Goal: Information Seeking & Learning: Check status

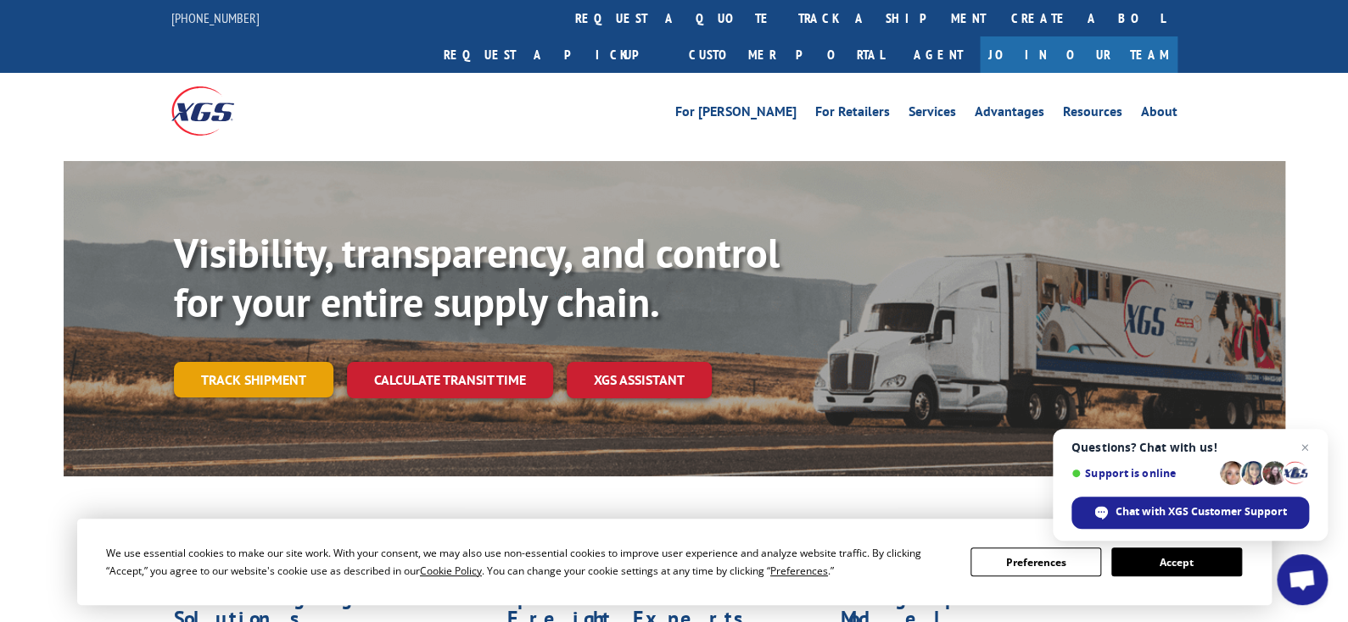
click at [268, 362] on link "Track shipment" at bounding box center [253, 380] width 159 height 36
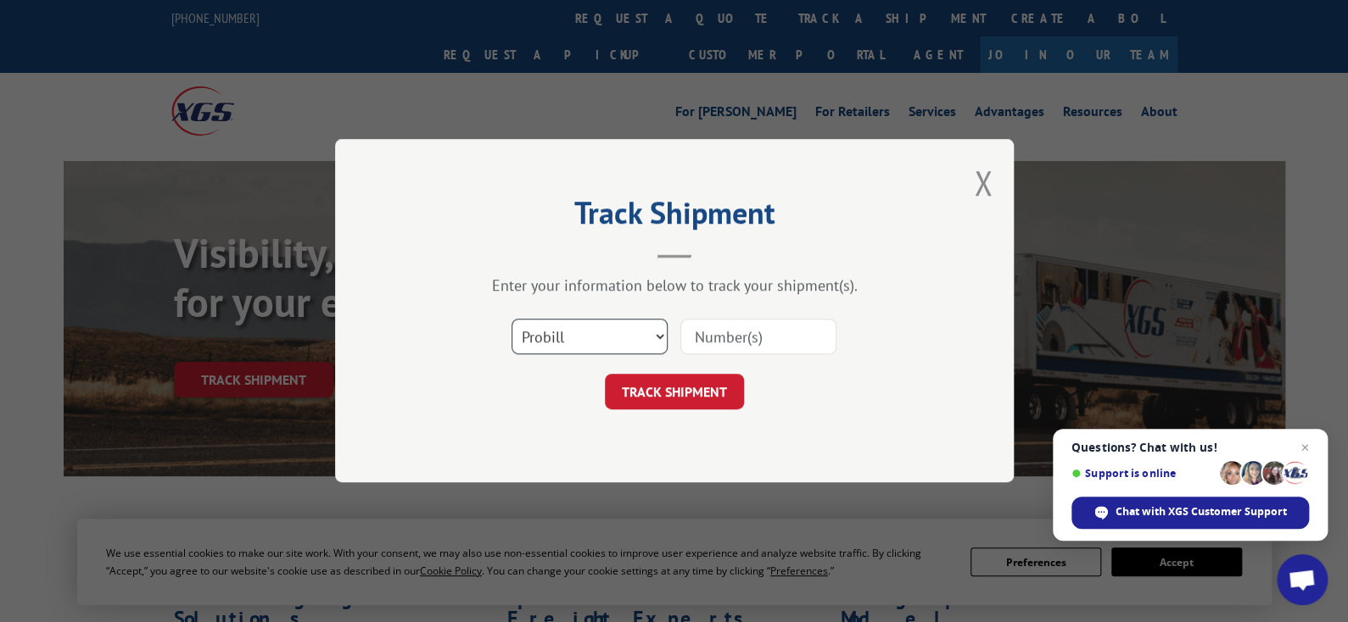
click at [661, 345] on select "Select category... Probill BOL PO" at bounding box center [589, 338] width 156 height 36
select select "po"
click at [511, 320] on select "Select category... Probill BOL PO" at bounding box center [589, 338] width 156 height 36
click at [749, 338] on input at bounding box center [758, 338] width 156 height 36
paste input "FPX00332787"
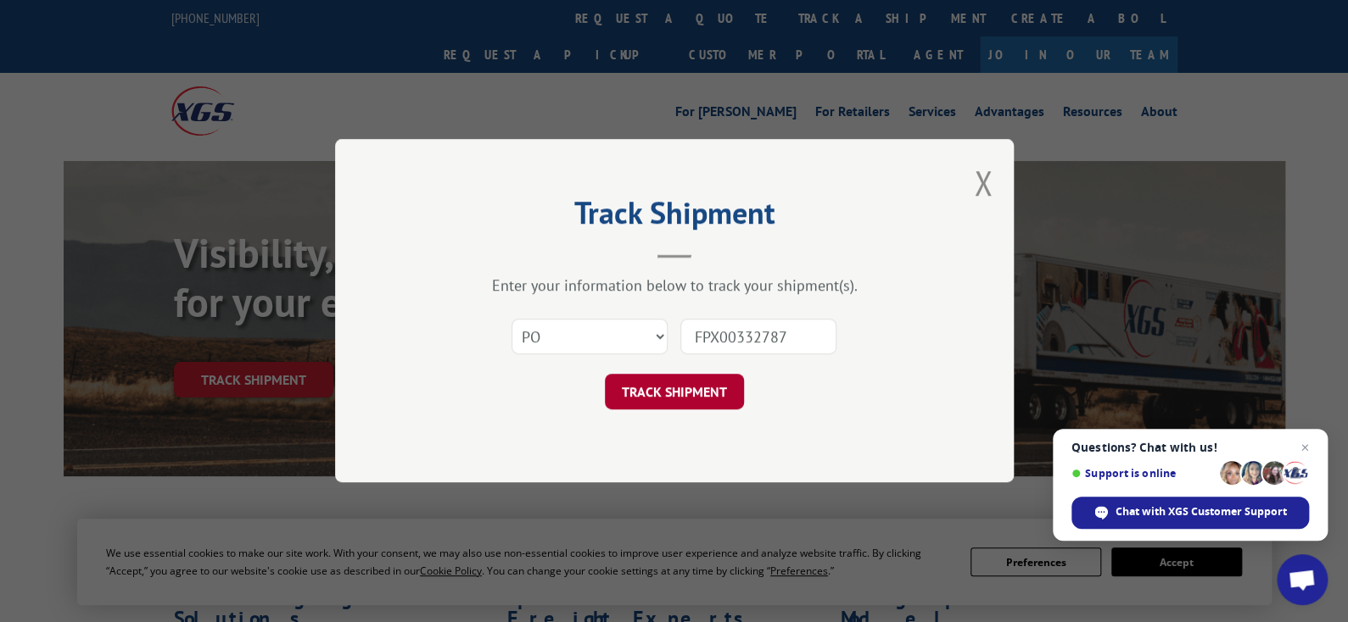
type input "FPX00332787"
click at [681, 386] on button "TRACK SHIPMENT" at bounding box center [674, 393] width 139 height 36
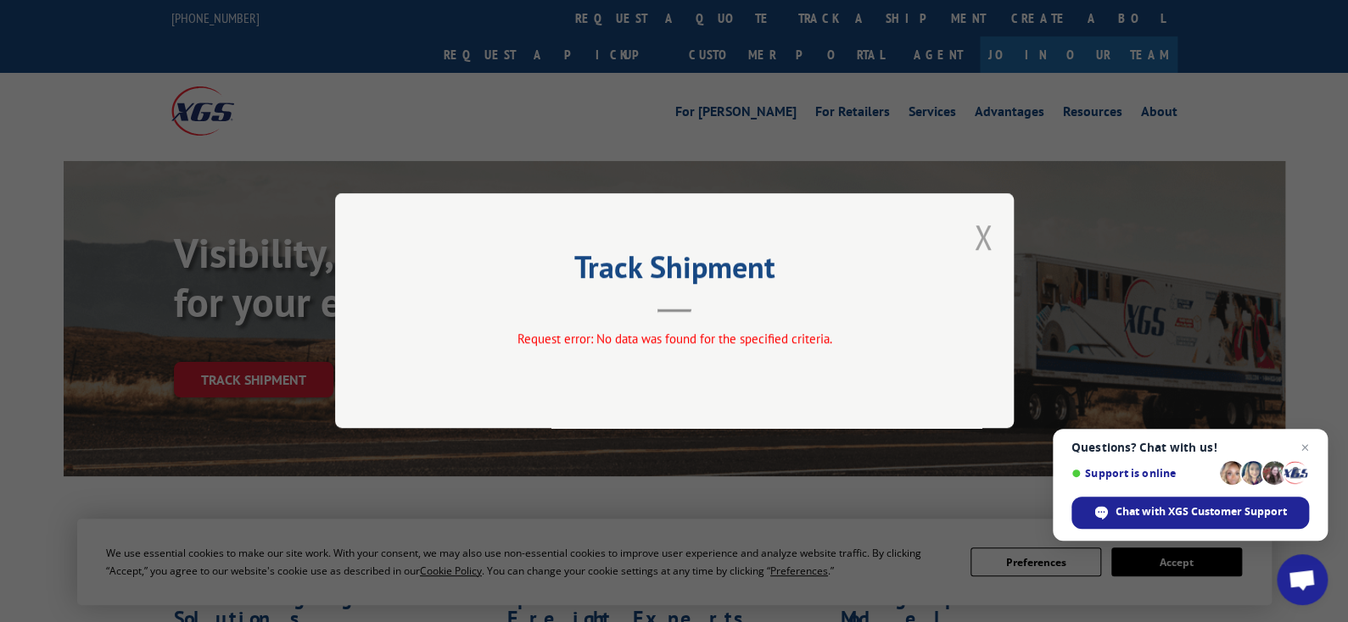
click at [984, 240] on button "Close modal" at bounding box center [983, 237] width 19 height 45
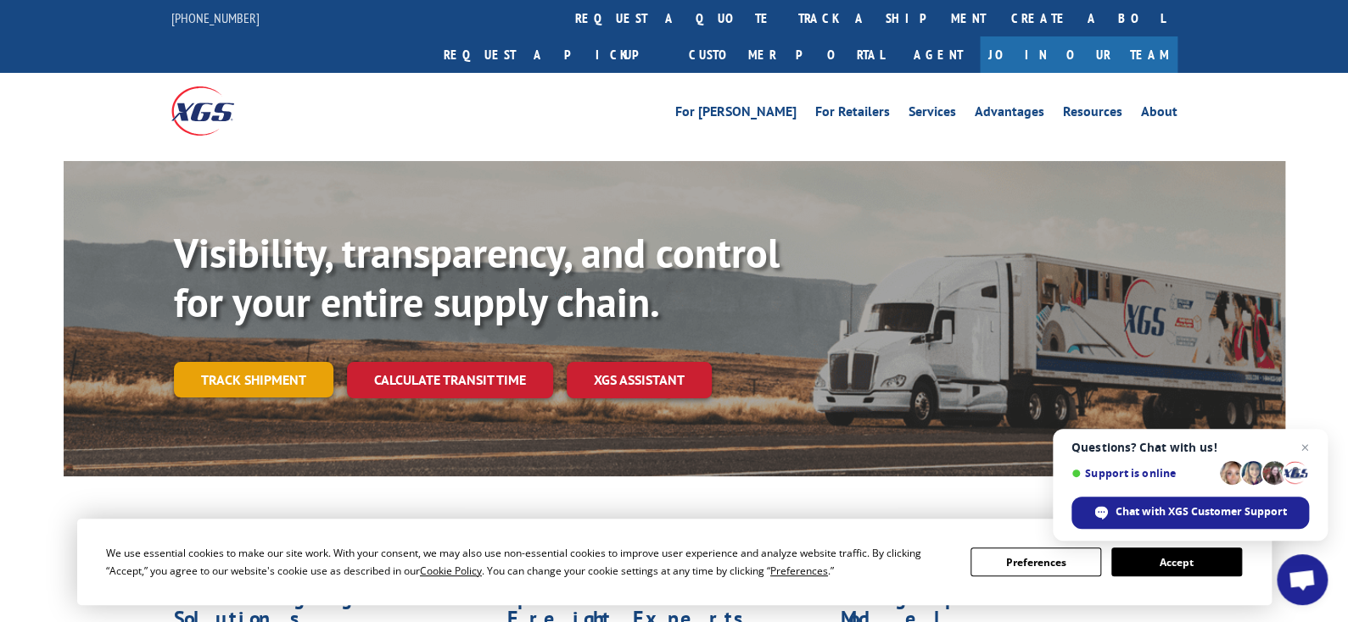
click at [270, 362] on link "Track shipment" at bounding box center [253, 380] width 159 height 36
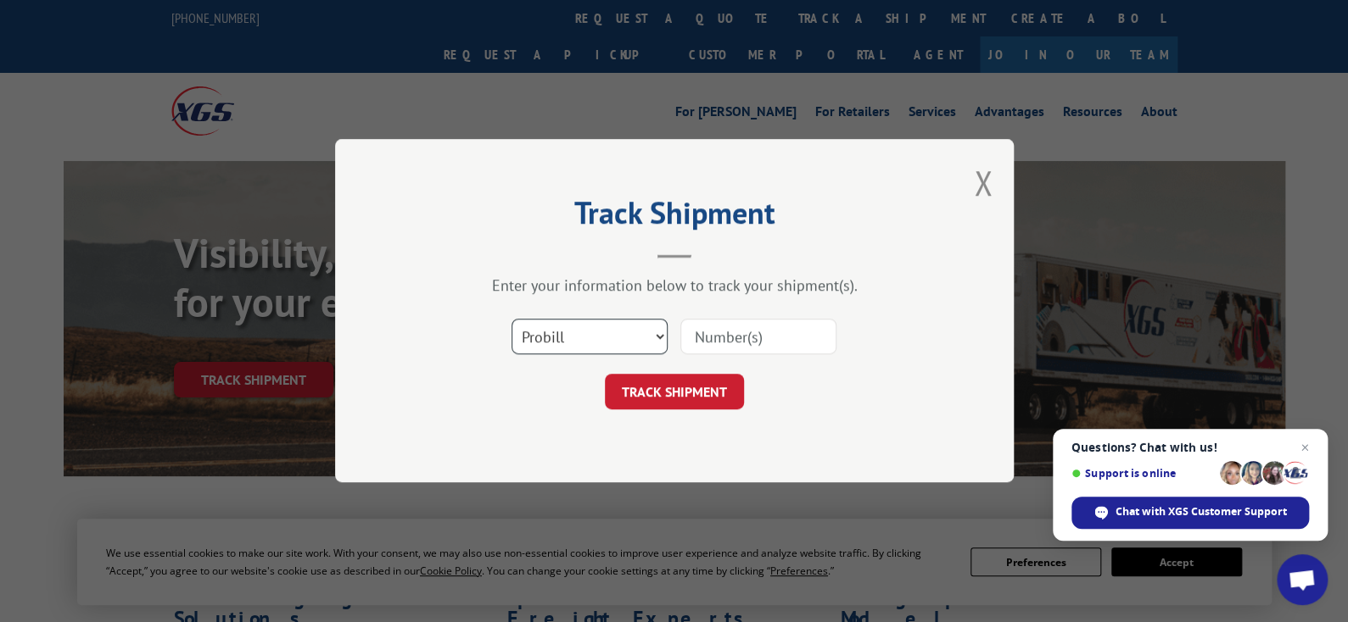
click at [657, 334] on select "Select category... Probill BOL PO" at bounding box center [589, 338] width 156 height 36
click at [511, 320] on select "Select category... Probill BOL PO" at bounding box center [589, 338] width 156 height 36
click at [762, 330] on input at bounding box center [758, 338] width 156 height 36
paste input "17105455"
type input "17105455"
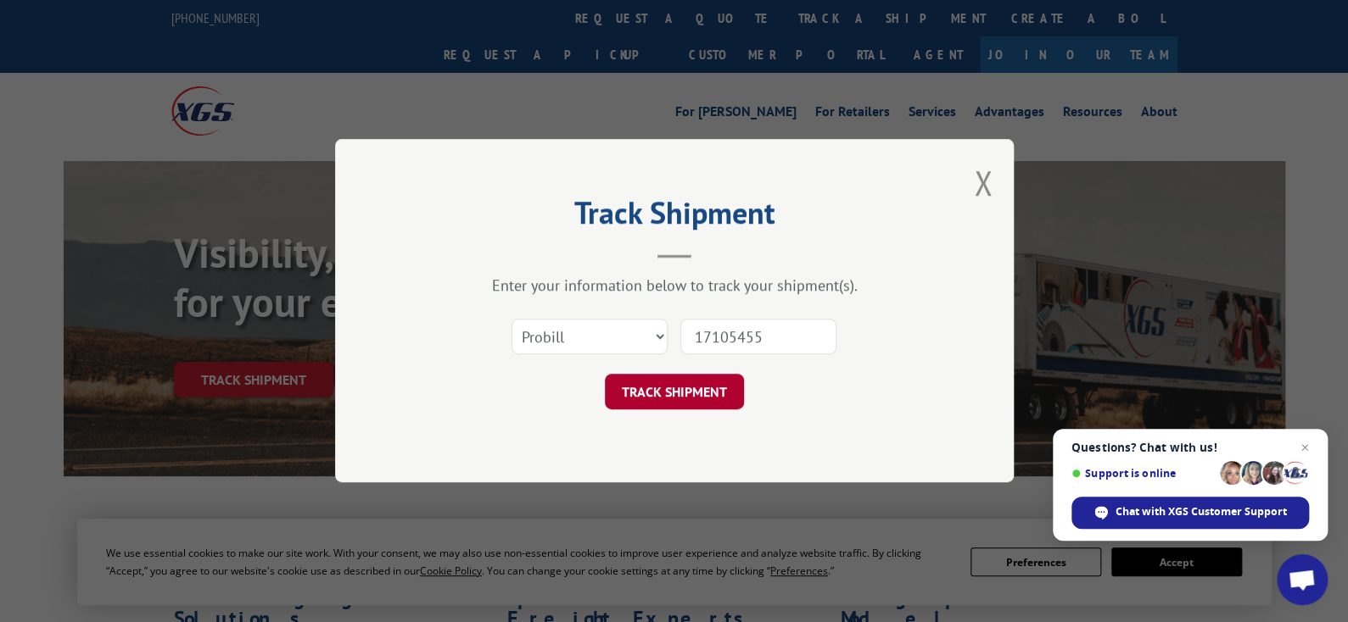
click at [678, 390] on button "TRACK SHIPMENT" at bounding box center [674, 393] width 139 height 36
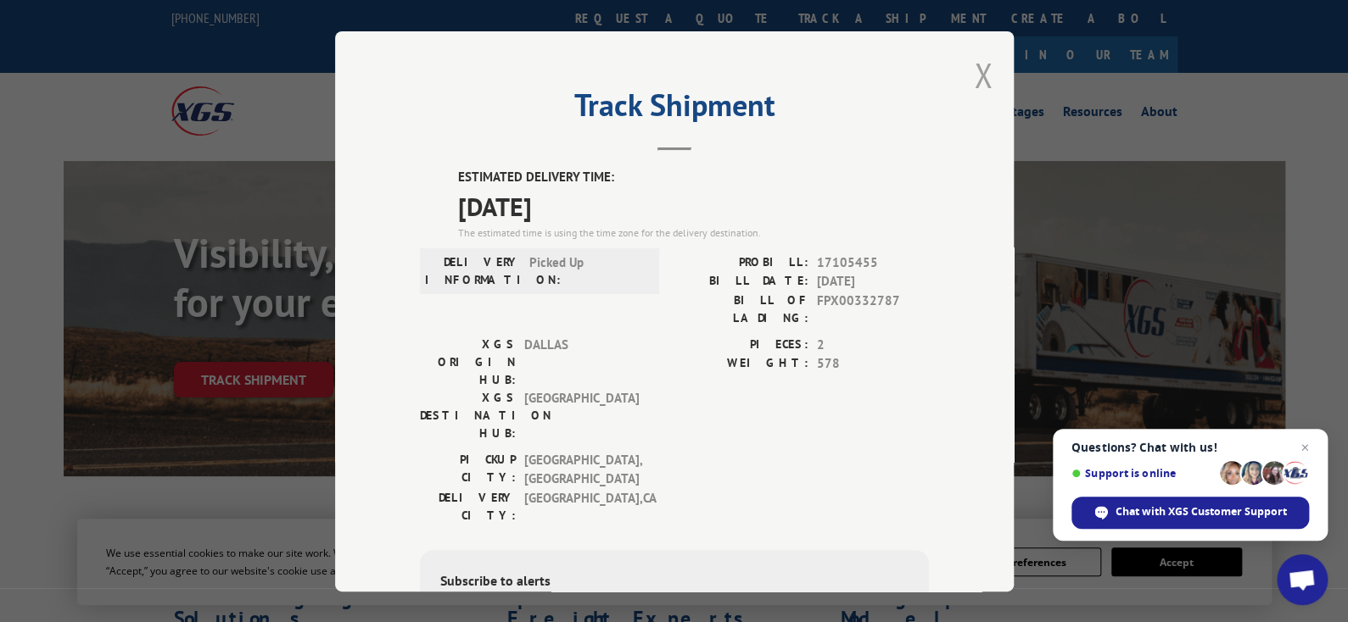
click at [974, 78] on button "Close modal" at bounding box center [983, 75] width 19 height 45
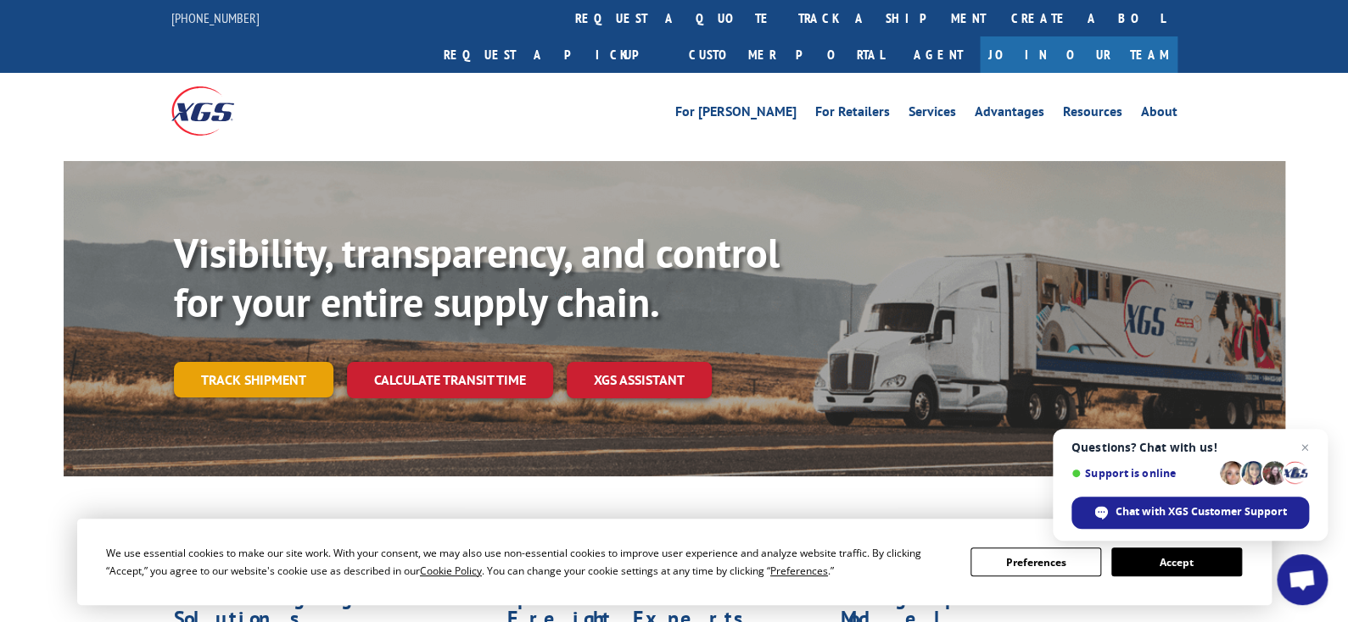
click at [219, 362] on link "Track shipment" at bounding box center [253, 380] width 159 height 36
